Goal: Obtain resource: Download file/media

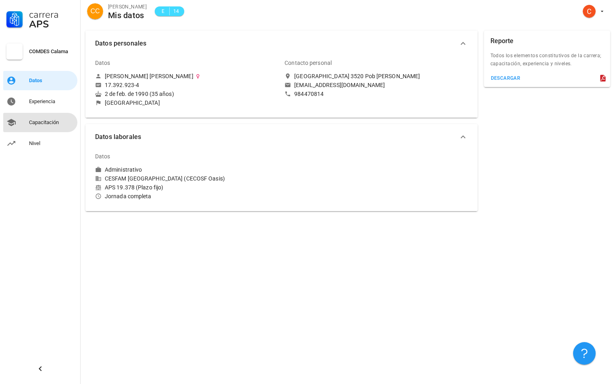
click at [44, 120] on div "Capacitación" at bounding box center [51, 122] width 45 height 6
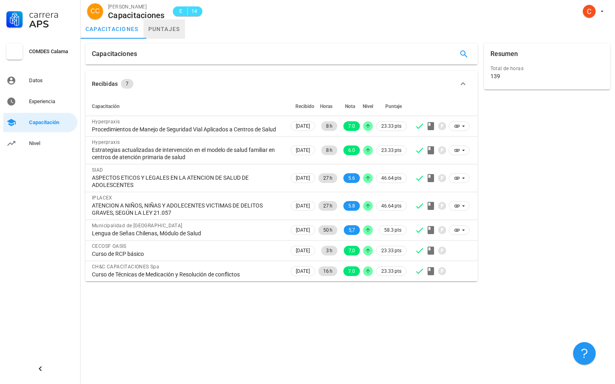
click at [163, 35] on link "puntajes" at bounding box center [163, 28] width 41 height 19
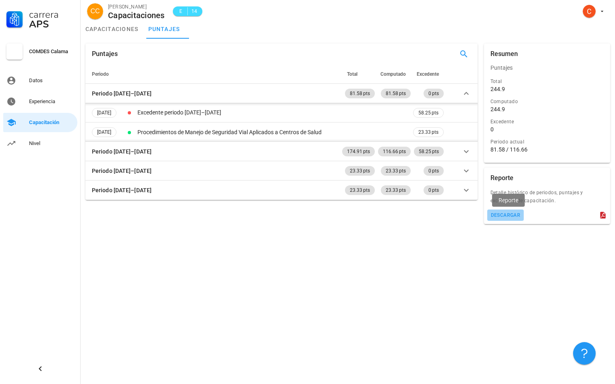
click at [506, 214] on div "descargar" at bounding box center [505, 215] width 30 height 6
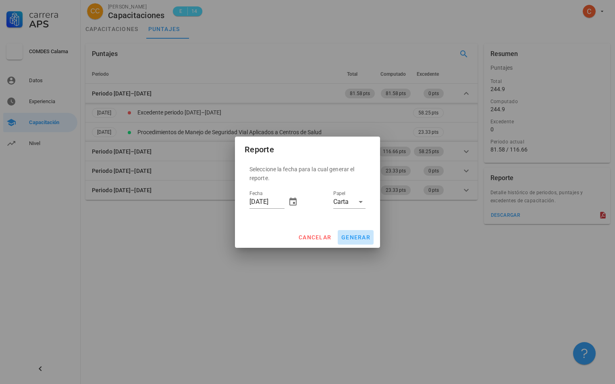
click at [352, 234] on span "generar" at bounding box center [355, 237] width 29 height 6
